Goal: Task Accomplishment & Management: Use online tool/utility

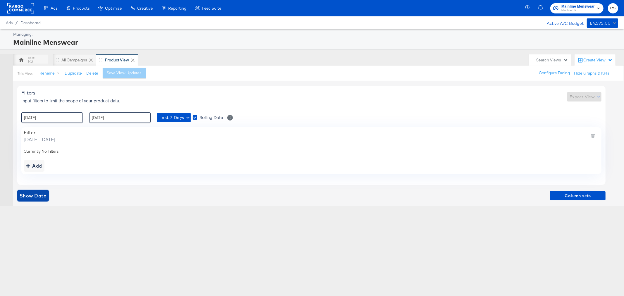
click at [27, 195] on span "Show Data" at bounding box center [33, 196] width 27 height 8
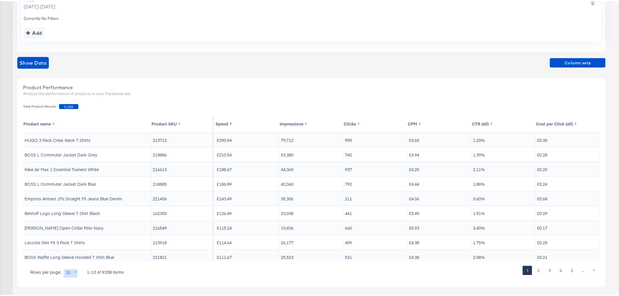
scroll to position [135, 0]
click at [68, 226] on body "Ads Products Optimize Creative Reporting Feed Suite Mainline Menswear Mainline …" at bounding box center [312, 80] width 624 height 431
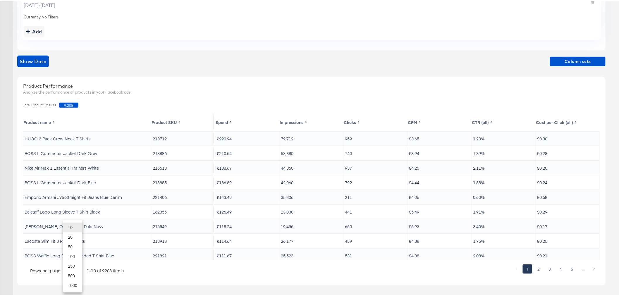
click at [69, 226] on li "20" at bounding box center [72, 236] width 19 height 10
type input "20"
click at [499, 60] on span "Column sets" at bounding box center [577, 60] width 51 height 7
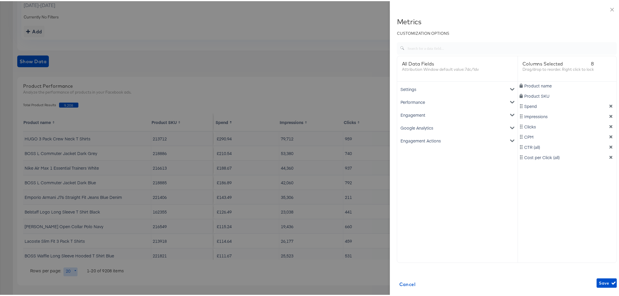
click at [499, 114] on icon "dimension-list" at bounding box center [611, 115] width 4 height 4
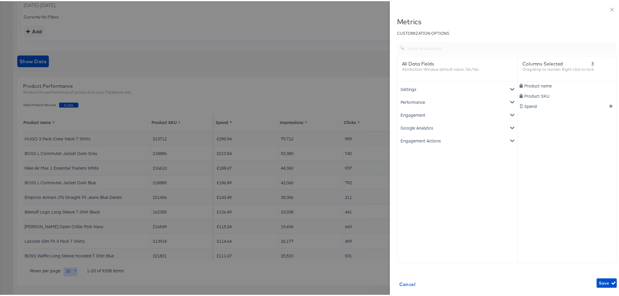
click at [416, 127] on div "Google Analytics" at bounding box center [457, 126] width 118 height 13
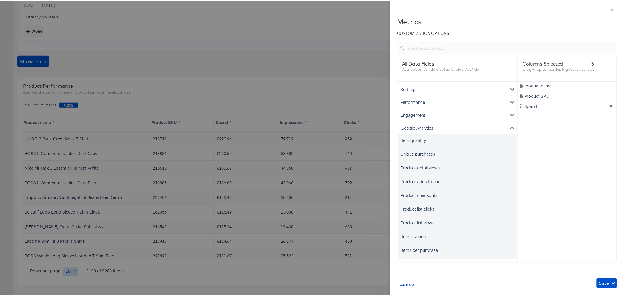
click at [414, 154] on div "Unique purchases" at bounding box center [417, 153] width 35 height 6
click at [408, 226] on div "Item revenue" at bounding box center [412, 235] width 25 height 6
click at [499, 226] on icon "button" at bounding box center [614, 282] width 4 height 4
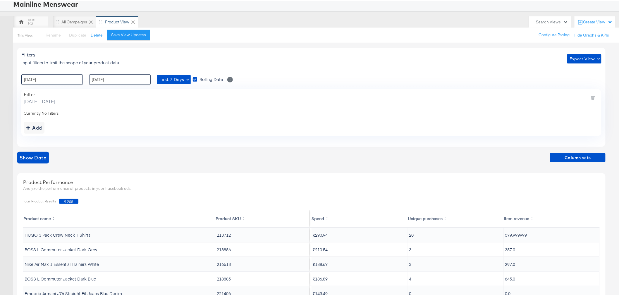
scroll to position [38, 0]
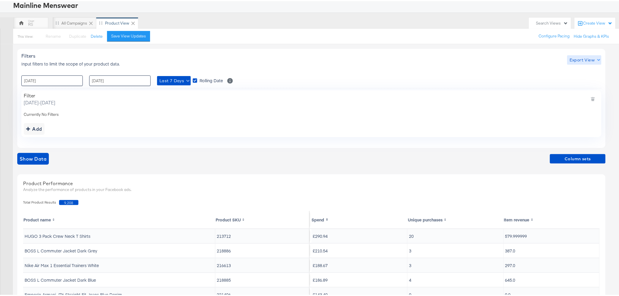
click at [499, 59] on span "Export View" at bounding box center [585, 58] width 30 height 7
click at [499, 70] on link "Current View" at bounding box center [585, 71] width 27 height 6
